Goal: Information Seeking & Learning: Learn about a topic

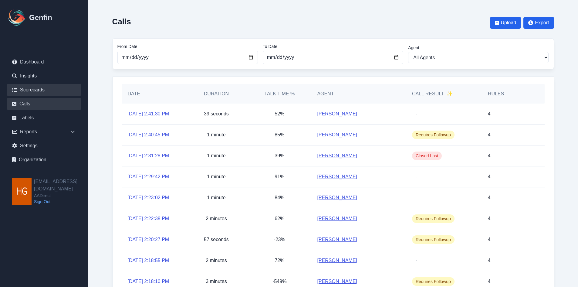
click at [24, 87] on link "Scorecards" at bounding box center [43, 90] width 73 height 12
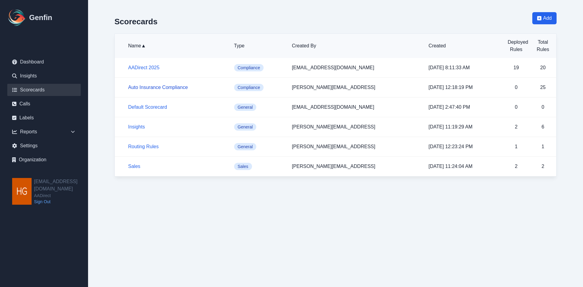
click at [152, 87] on link "Auto Insurance Compliance" at bounding box center [158, 87] width 60 height 5
click at [30, 132] on div "Reports" at bounding box center [43, 132] width 73 height 12
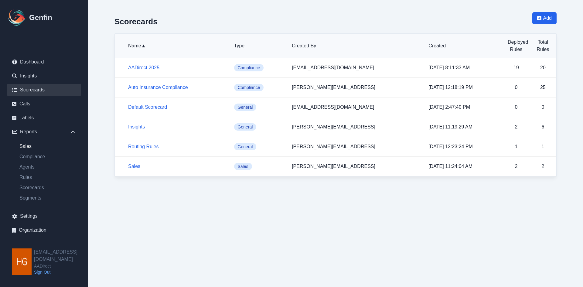
click at [26, 147] on link "Sales" at bounding box center [48, 146] width 66 height 7
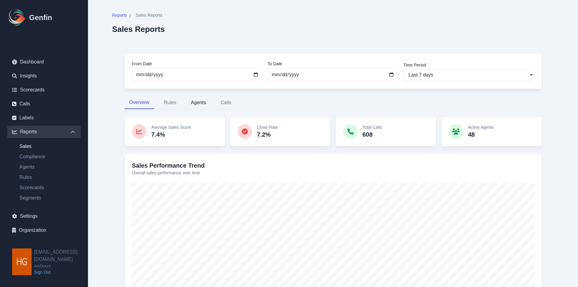
click at [194, 103] on button "Agents" at bounding box center [198, 102] width 25 height 13
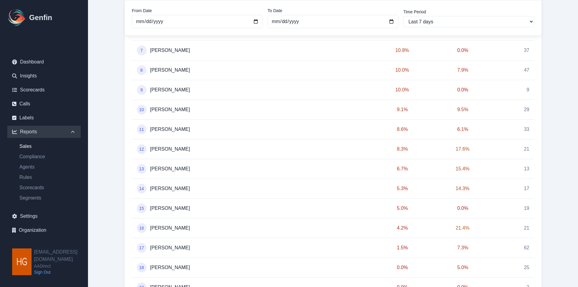
scroll to position [425, 0]
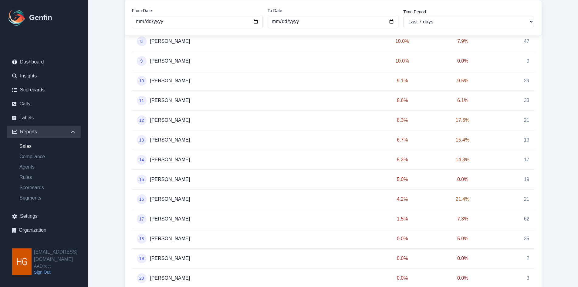
click at [149, 179] on div "15 Juan Davila" at bounding box center [237, 179] width 200 height 10
click at [165, 179] on span "[PERSON_NAME]" at bounding box center [170, 179] width 40 height 7
click at [25, 168] on link "Agents" at bounding box center [48, 166] width 66 height 7
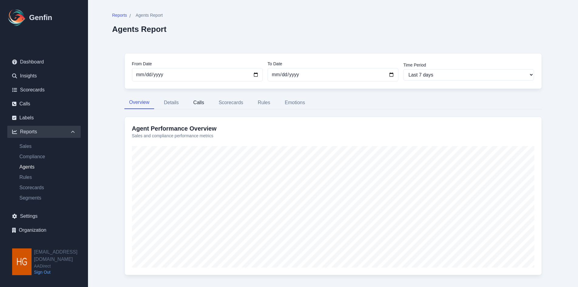
click at [197, 103] on button "Calls" at bounding box center [198, 102] width 21 height 13
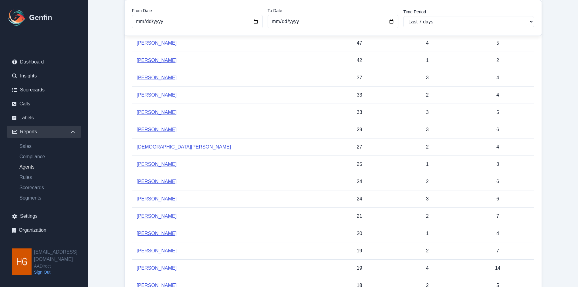
scroll to position [182, 0]
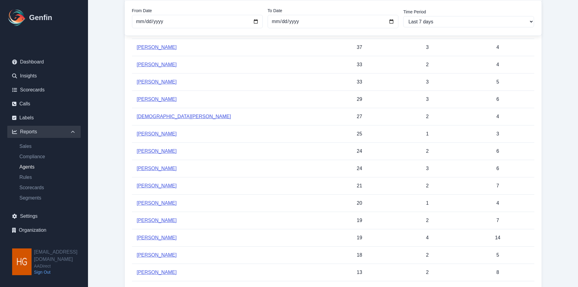
click at [151, 201] on link "[PERSON_NAME]" at bounding box center [157, 202] width 40 height 5
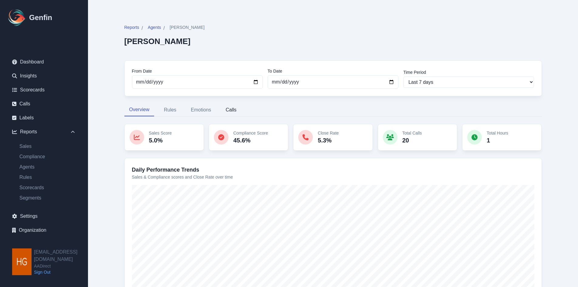
click at [234, 109] on button "Calls" at bounding box center [231, 109] width 21 height 13
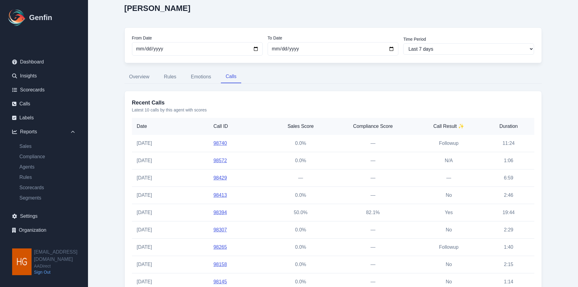
scroll to position [86, 0]
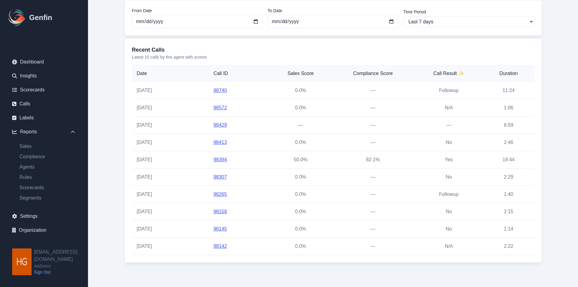
click at [220, 159] on link "98394" at bounding box center [220, 159] width 14 height 5
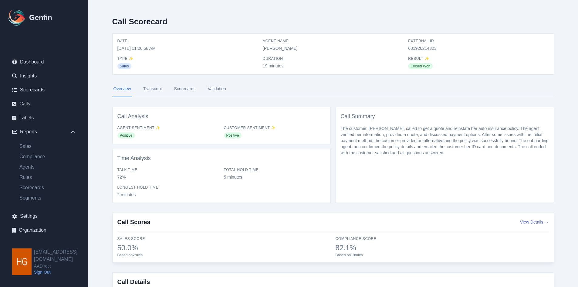
click at [154, 89] on link "Transcript" at bounding box center [152, 89] width 21 height 16
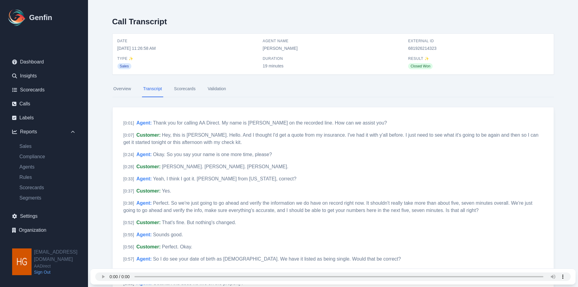
click at [188, 90] on link "Scorecards" at bounding box center [185, 89] width 24 height 16
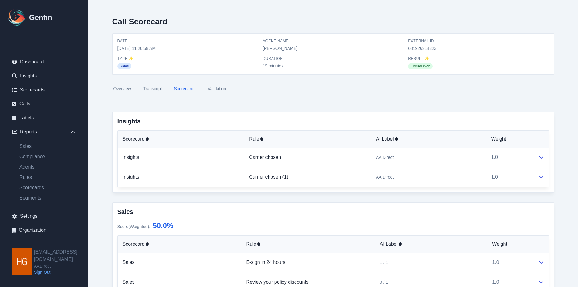
click at [216, 90] on link "Validation" at bounding box center [216, 89] width 21 height 16
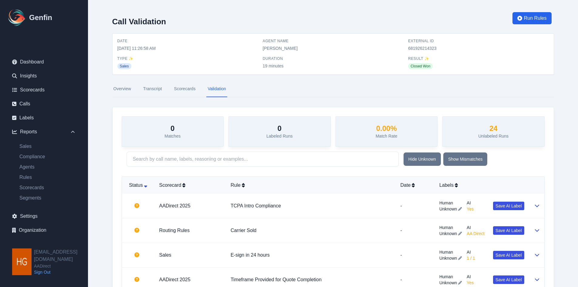
click at [114, 89] on link "Overview" at bounding box center [122, 89] width 20 height 16
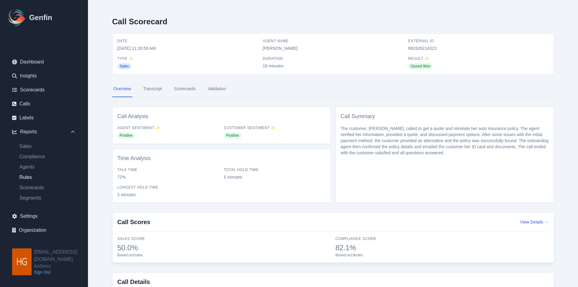
click at [27, 178] on link "Rules" at bounding box center [48, 177] width 66 height 7
select select "14"
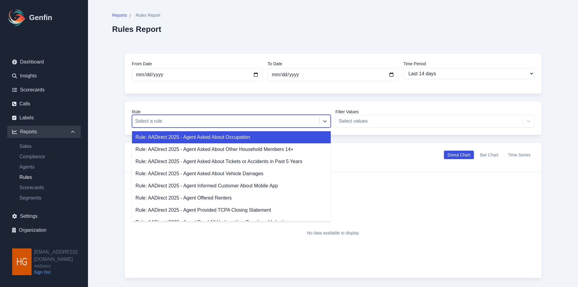
click at [259, 120] on div at bounding box center [225, 121] width 181 height 8
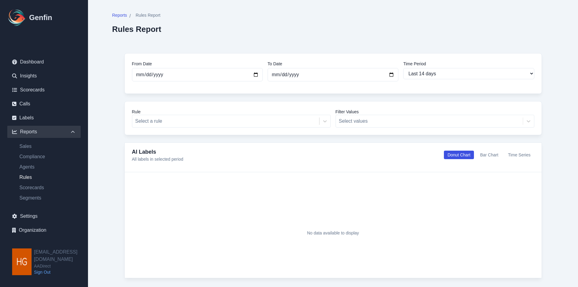
click at [243, 239] on div "No data available to display" at bounding box center [333, 232] width 388 height 91
click at [29, 189] on link "Scorecards" at bounding box center [48, 187] width 66 height 7
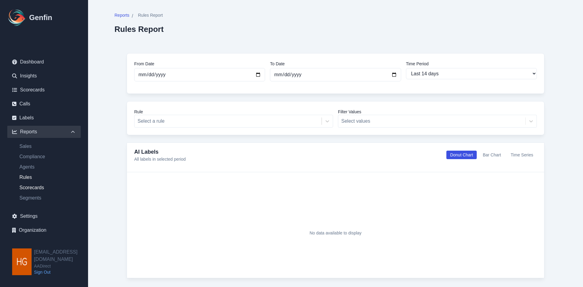
select select "14"
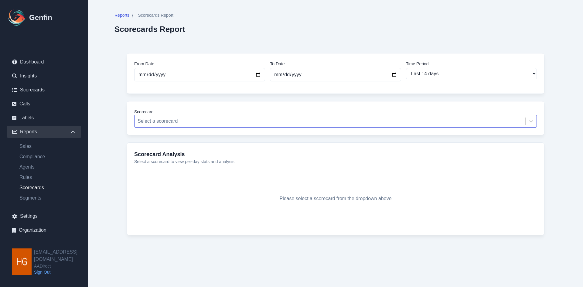
click at [237, 124] on div at bounding box center [329, 121] width 384 height 8
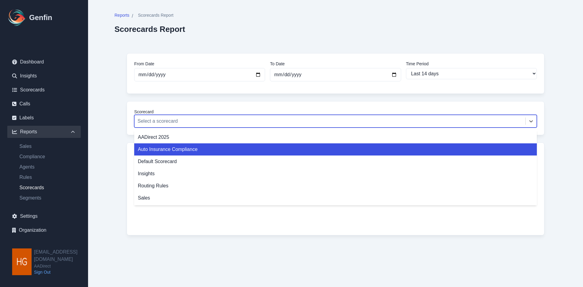
click at [189, 223] on div "Please select a scorecard from the dropdown above" at bounding box center [335, 198] width 402 height 58
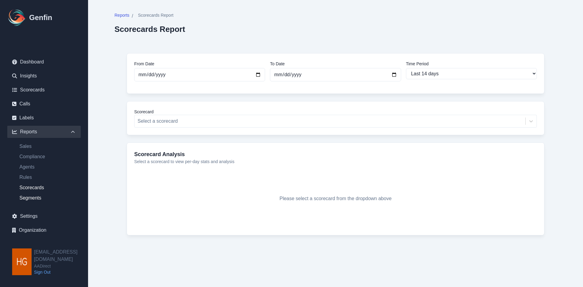
click at [31, 197] on link "Segments" at bounding box center [48, 197] width 66 height 7
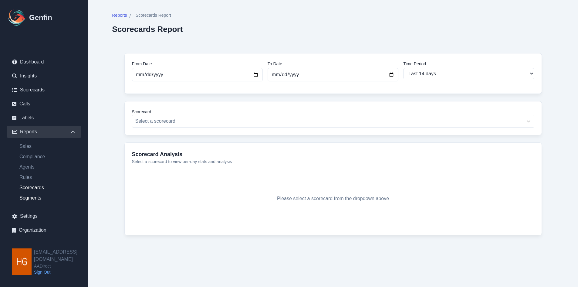
select select "14"
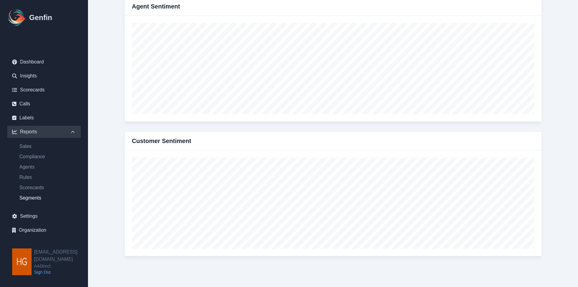
scroll to position [626, 0]
click at [23, 117] on link "Labels" at bounding box center [43, 118] width 73 height 12
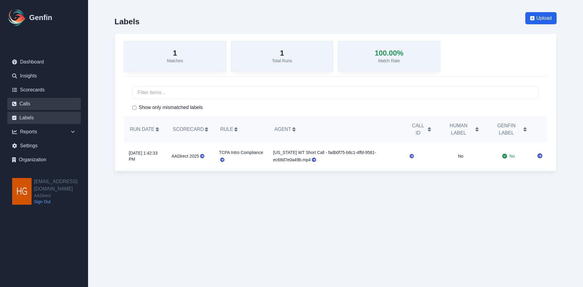
click at [26, 103] on link "Calls" at bounding box center [43, 104] width 73 height 12
